Goal: Information Seeking & Learning: Check status

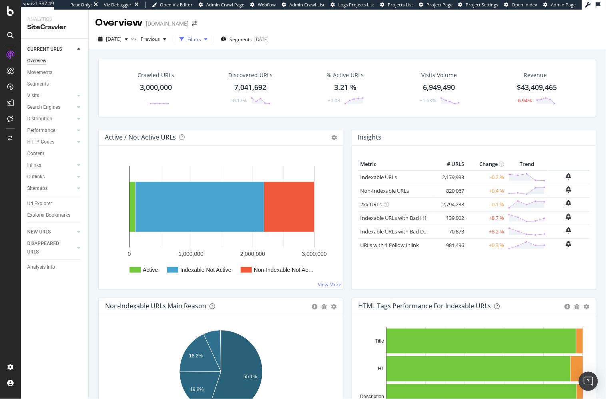
drag, startPoint x: 219, startPoint y: 39, endPoint x: 206, endPoint y: 44, distance: 14.0
click at [211, 39] on div "button" at bounding box center [206, 39] width 10 height 5
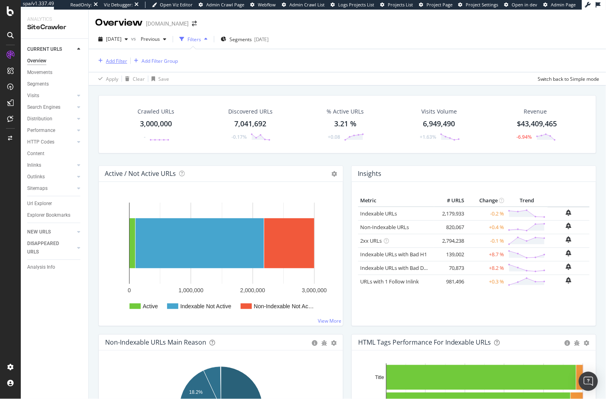
click at [115, 59] on div "Add Filter" at bounding box center [116, 61] width 21 height 7
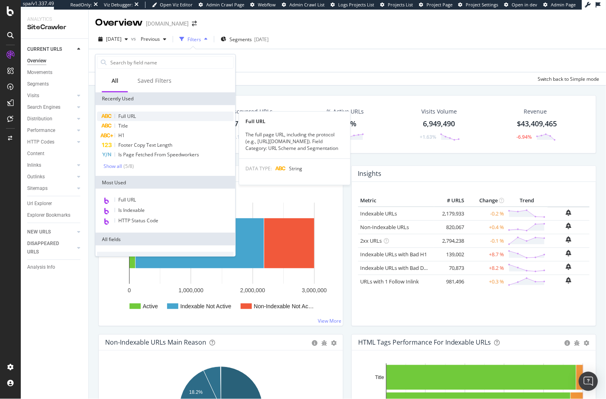
click at [148, 116] on div "Full URL" at bounding box center [165, 117] width 137 height 10
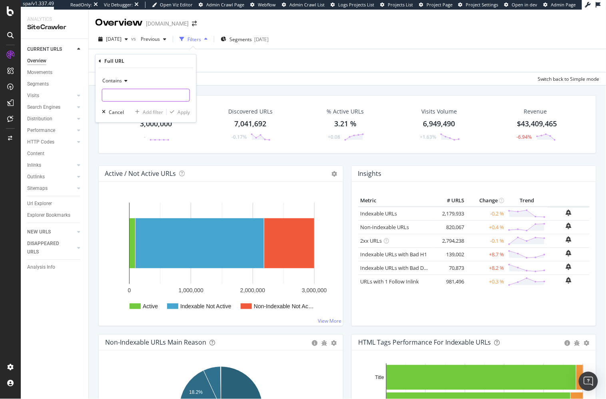
click at [149, 98] on input "text" at bounding box center [145, 95] width 87 height 13
paste input "Surya-Bahar-Beige-Indoor-Farmhouse-Cottage-Area-Rug-Common"
type input "Surya-Bahar-Beige-Indoor-Farmhouse-Cottage-Area-Rug-Common"
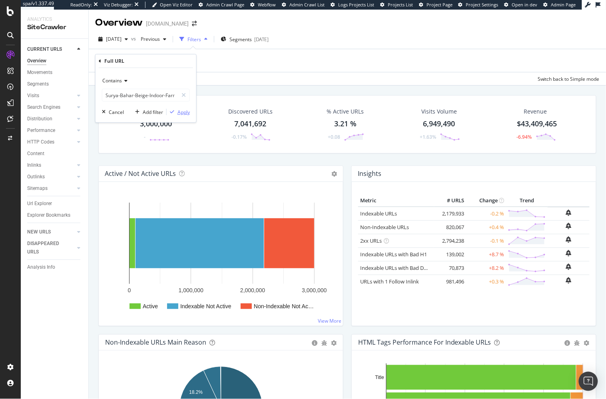
click at [178, 112] on div "Apply" at bounding box center [183, 112] width 12 height 7
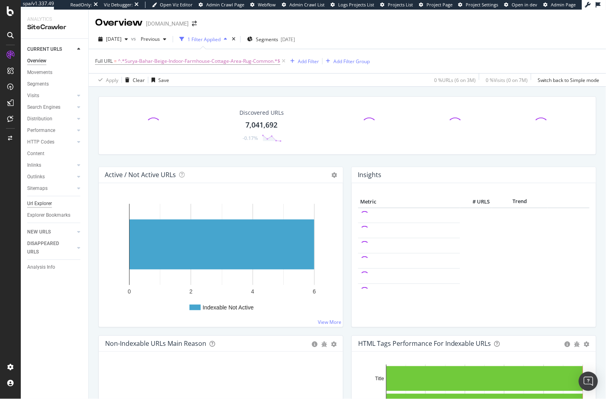
click at [50, 199] on div "Url Explorer" at bounding box center [57, 204] width 61 height 12
click at [49, 202] on div "Url Explorer" at bounding box center [39, 203] width 25 height 8
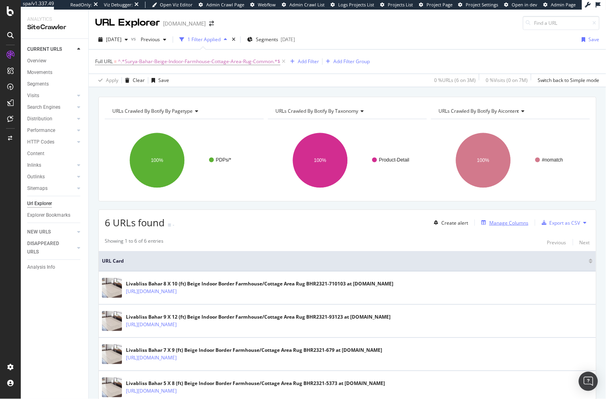
click at [516, 225] on div "Manage Columns" at bounding box center [503, 222] width 50 height 9
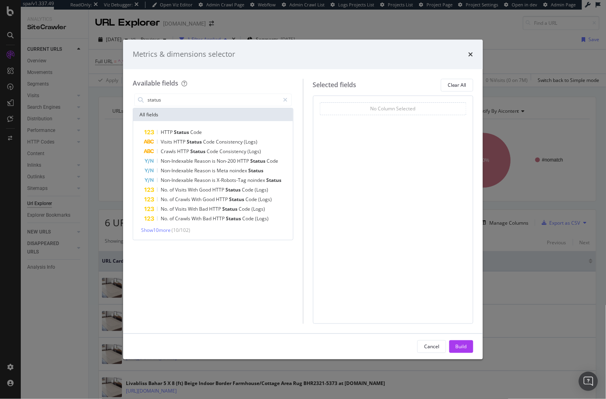
drag, startPoint x: 238, startPoint y: 134, endPoint x: 219, endPoint y: 120, distance: 23.3
click at [238, 134] on div "HTTP Status Code" at bounding box center [217, 132] width 147 height 10
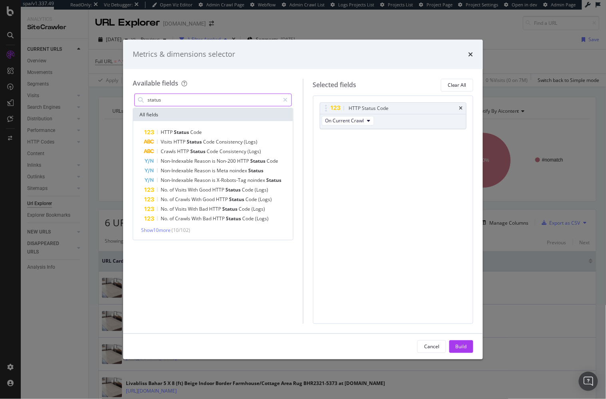
click at [206, 100] on input "status" at bounding box center [213, 100] width 133 height 12
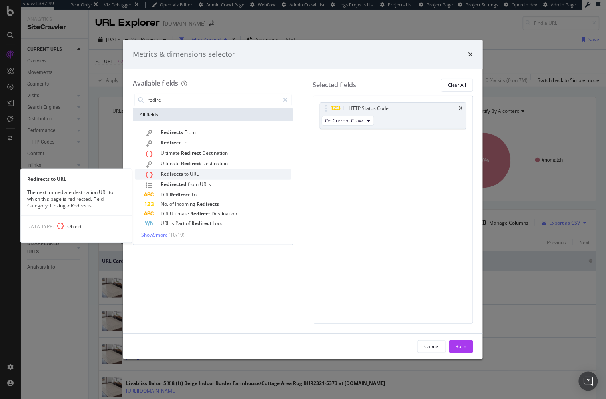
click at [210, 171] on div "Redirects to URL" at bounding box center [217, 174] width 147 height 10
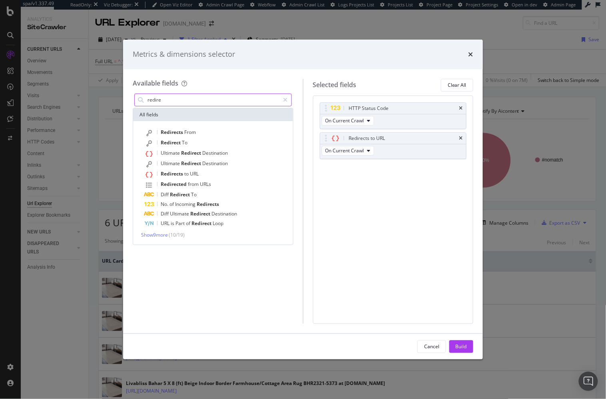
click at [171, 94] on input "redire" at bounding box center [213, 100] width 133 height 12
click at [170, 97] on input "redire" at bounding box center [213, 100] width 133 height 12
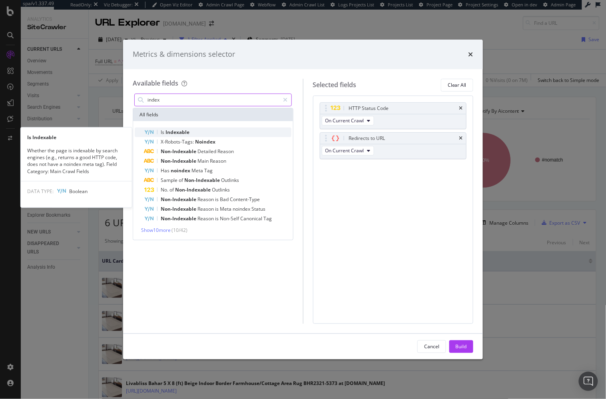
type input "index"
click at [178, 129] on span "Indexable" at bounding box center [177, 132] width 24 height 7
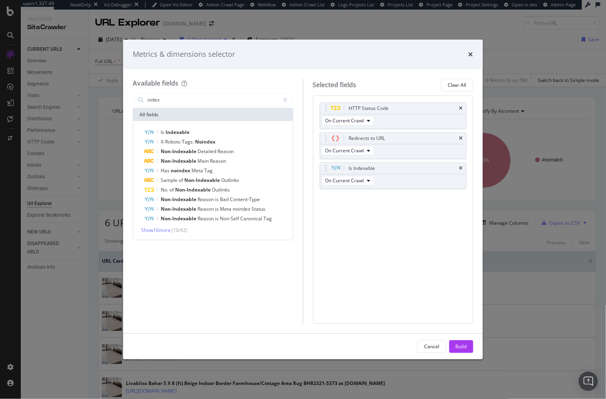
click at [328, 102] on body "spa/v1.337.49 ReadOnly: Viz Debugger: Open Viz Editor Admin Crawl Page Webflow …" at bounding box center [303, 199] width 606 height 399
click at [463, 342] on div "Build" at bounding box center [461, 347] width 11 height 12
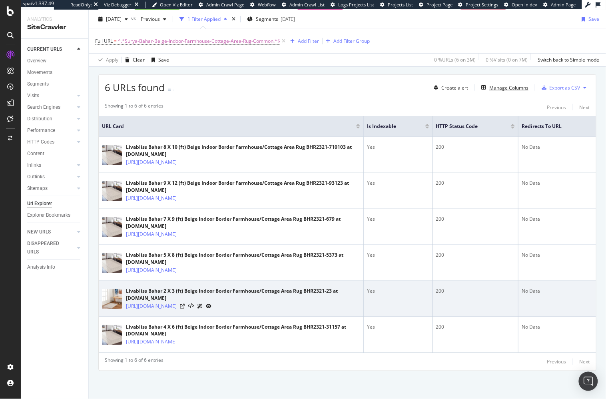
scroll to position [178, 0]
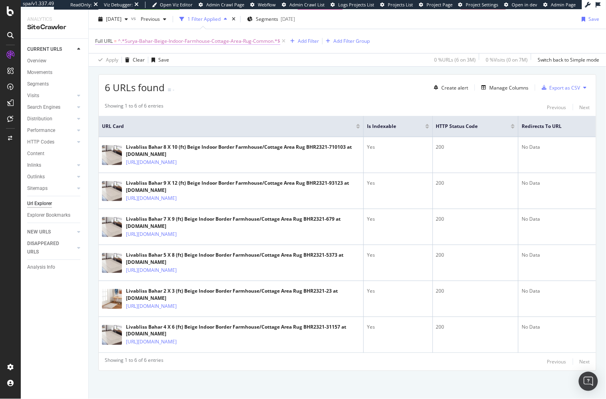
click at [175, 41] on span "^.*Surya-Bahar-Beige-Indoor-Farmhouse-Cottage-Area-Rug-Common.*$" at bounding box center [199, 41] width 162 height 11
click at [155, 74] on input "Surya-Bahar-Beige-Indoor-Farmhouse-Cottage-Area-Rug-Common" at bounding box center [140, 74] width 76 height 13
type input "Surya-"
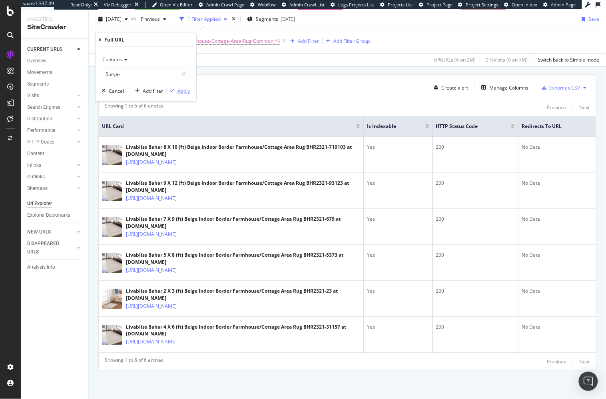
click at [176, 88] on div "button" at bounding box center [172, 90] width 11 height 5
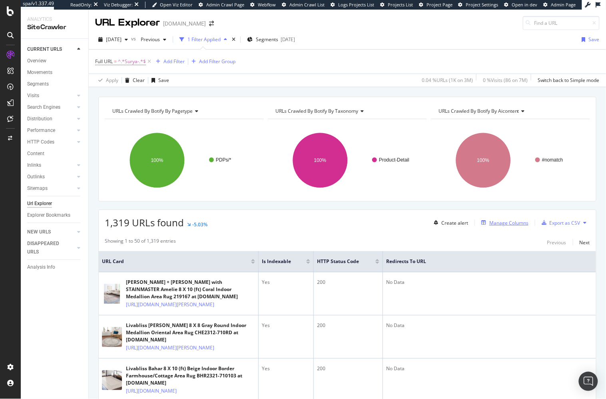
click at [495, 219] on div "Manage Columns" at bounding box center [508, 222] width 39 height 7
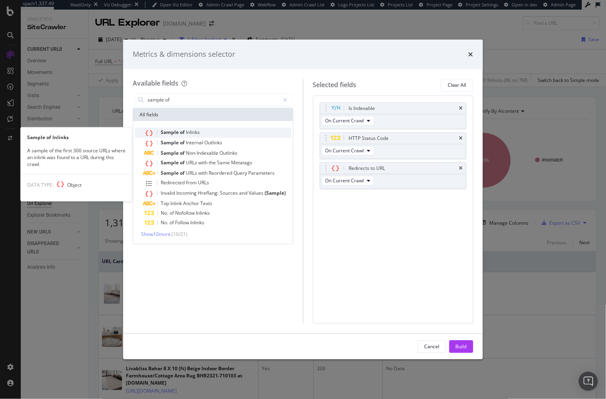
type input "sample of"
click at [231, 131] on div "Sample of Inlinks" at bounding box center [217, 132] width 147 height 10
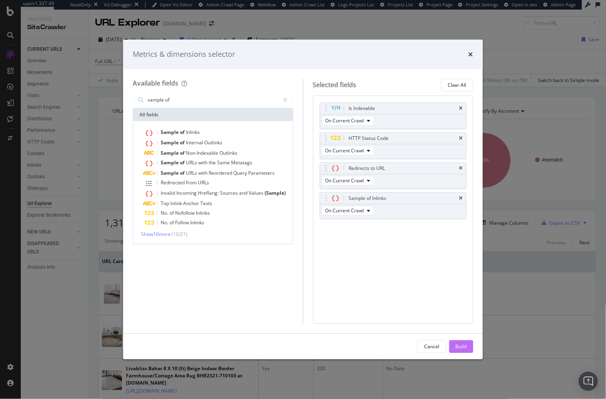
click at [466, 347] on div "Build" at bounding box center [461, 346] width 11 height 7
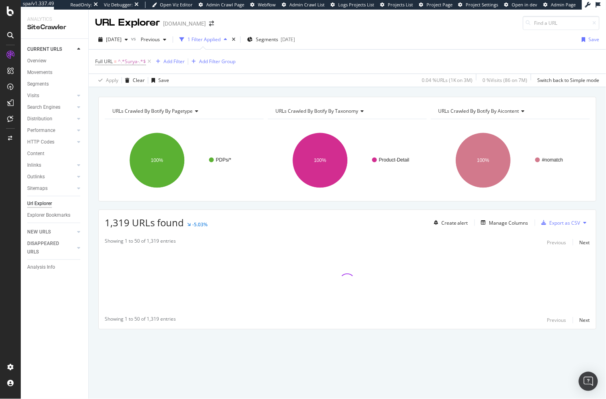
click at [336, 105] on div "URLs Crawled By Botify By taxonomy" at bounding box center [347, 111] width 146 height 13
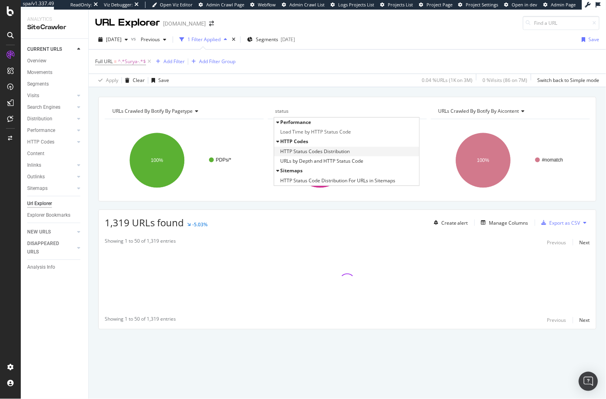
type input "status"
click at [315, 149] on span "HTTP Status Codes Distribution" at bounding box center [315, 151] width 70 height 8
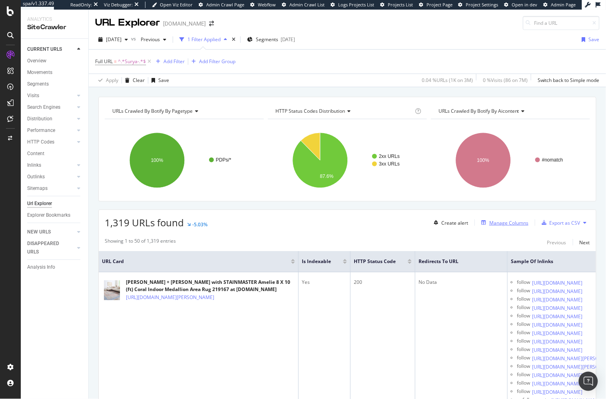
click at [503, 220] on div "Manage Columns" at bounding box center [508, 222] width 39 height 7
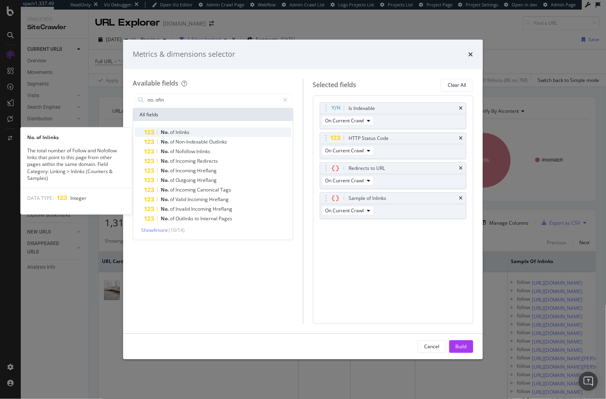
type input "no. ofin"
click at [166, 128] on div "No. of Inlinks" at bounding box center [217, 132] width 147 height 10
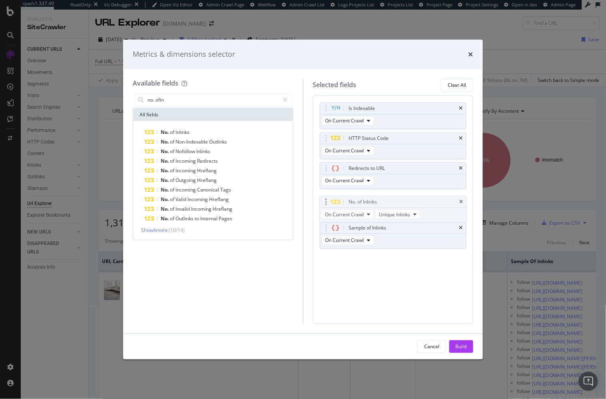
drag, startPoint x: 326, startPoint y: 223, endPoint x: 327, endPoint y: 194, distance: 28.8
click at [327, 196] on body "spa/v1.337.49 ReadOnly: Viz Debugger: Open Viz Editor Admin Crawl Page Webflow …" at bounding box center [303, 199] width 606 height 399
click at [462, 106] on icon "times" at bounding box center [461, 108] width 4 height 5
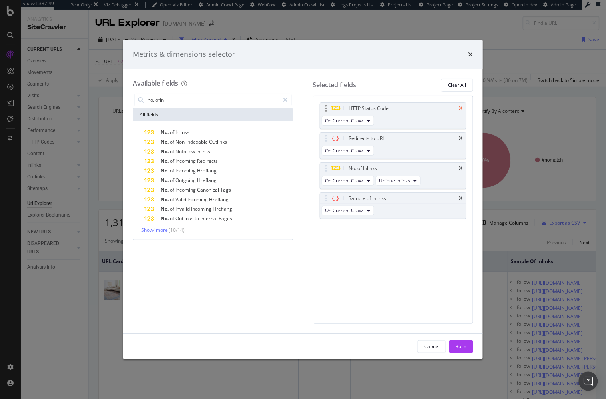
click at [462, 106] on icon "times" at bounding box center [461, 108] width 4 height 5
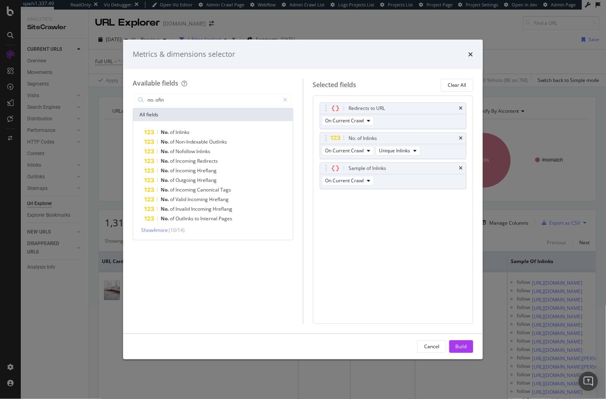
drag, startPoint x: 462, startPoint y: 106, endPoint x: 467, endPoint y: 121, distance: 15.8
click at [462, 106] on icon "times" at bounding box center [461, 108] width 4 height 5
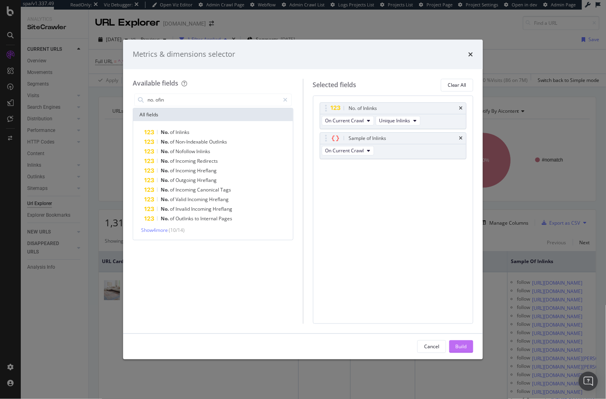
click at [458, 343] on div "Build" at bounding box center [461, 346] width 11 height 7
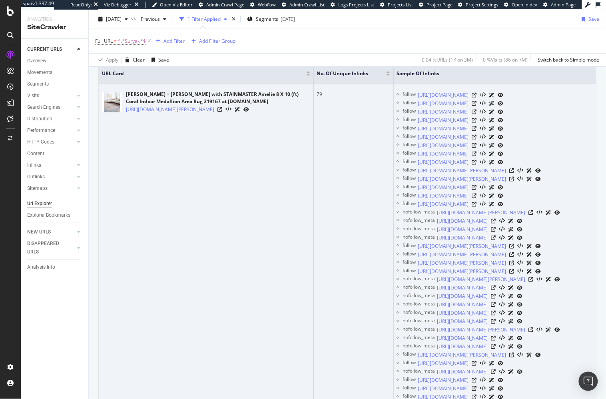
scroll to position [191, 0]
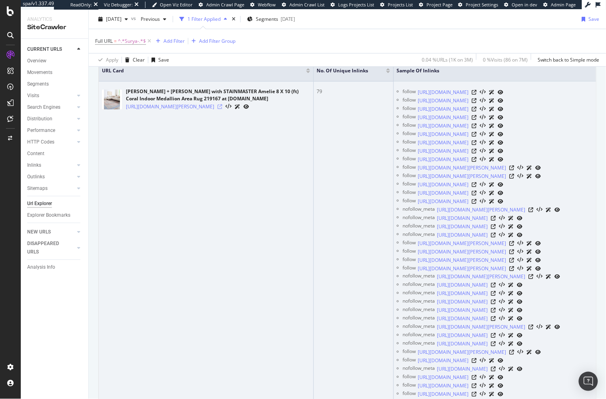
click at [222, 108] on icon at bounding box center [219, 106] width 5 height 5
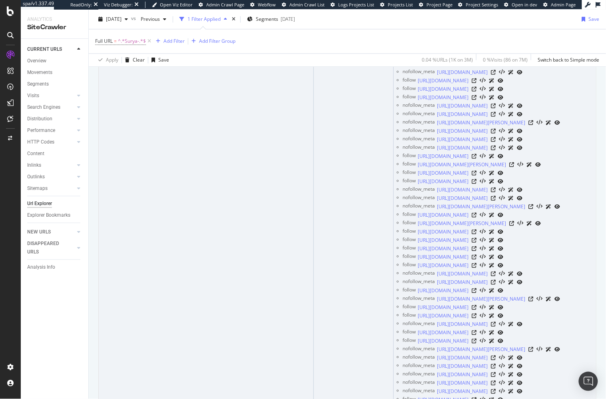
scroll to position [756, 0]
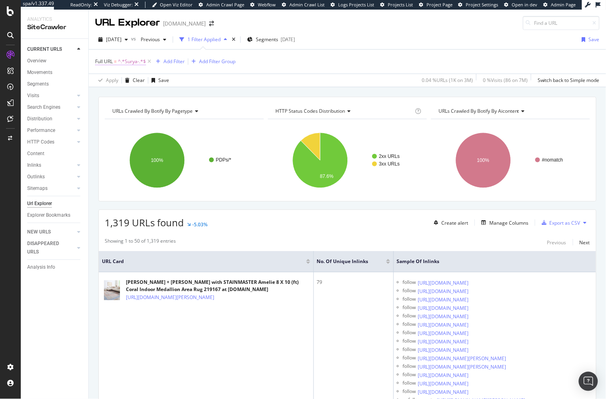
click at [121, 60] on span "^.*Surya-.*$" at bounding box center [132, 61] width 28 height 11
click at [136, 96] on input "Surya-" at bounding box center [140, 94] width 76 height 13
type input "Livabliss"
click at [186, 109] on div "Apply" at bounding box center [183, 111] width 12 height 7
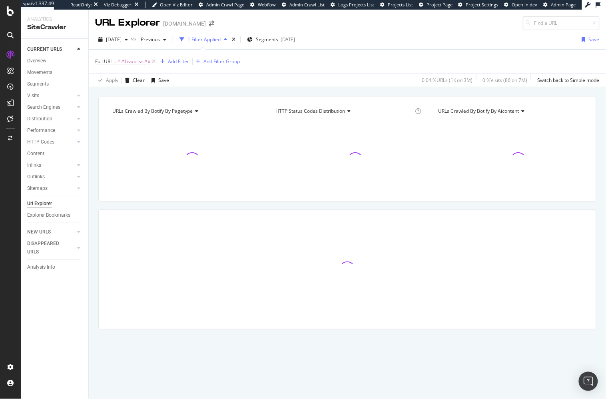
click at [203, 90] on div "URLs Crawled By Botify By pagetype Chart (by Value) Table Expand Export as CSV …" at bounding box center [347, 96] width 517 height 19
